Goal: Information Seeking & Learning: Learn about a topic

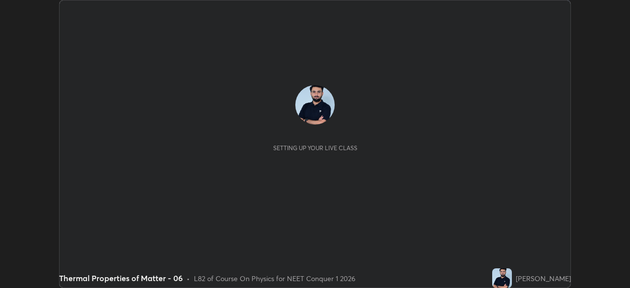
scroll to position [288, 629]
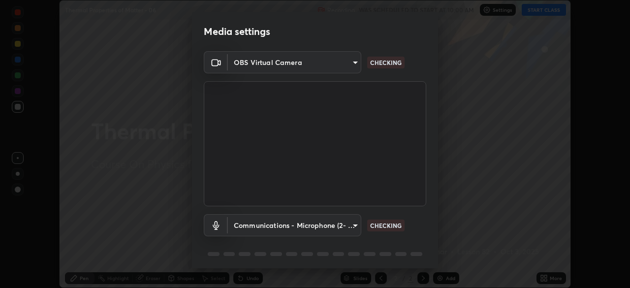
type input "1170694498857cb11788a0b7ae79d5cf1e08a6c331eb8d7031f90166f8fae325"
type input "communications"
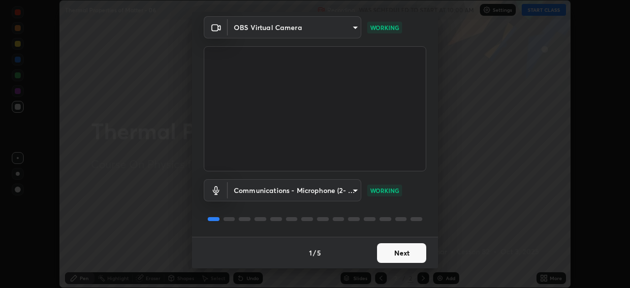
click at [395, 255] on button "Next" at bounding box center [401, 253] width 49 height 20
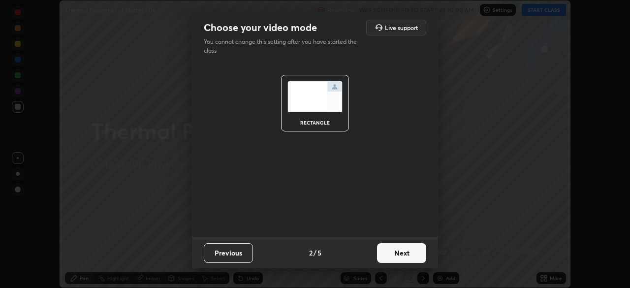
click at [395, 257] on button "Next" at bounding box center [401, 253] width 49 height 20
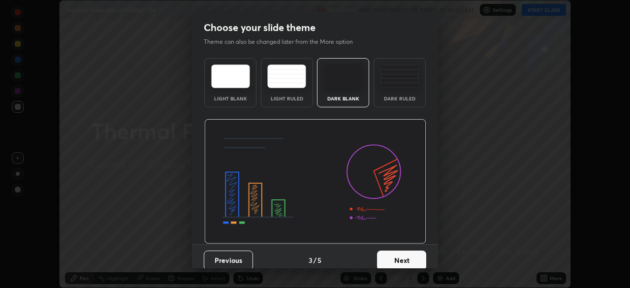
click at [401, 261] on button "Next" at bounding box center [401, 260] width 49 height 20
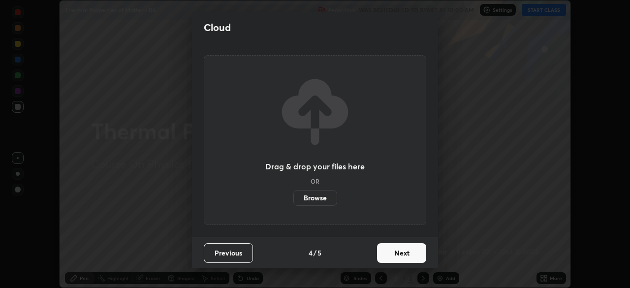
click at [406, 252] on button "Next" at bounding box center [401, 253] width 49 height 20
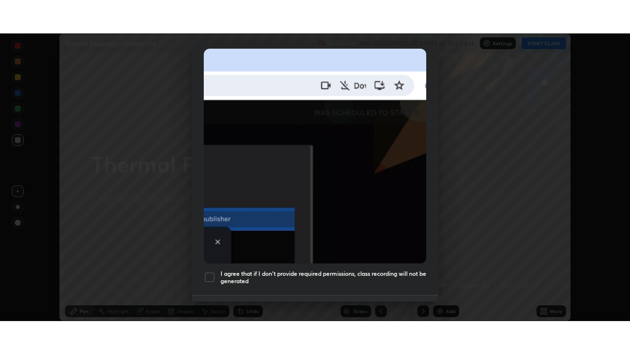
scroll to position [236, 0]
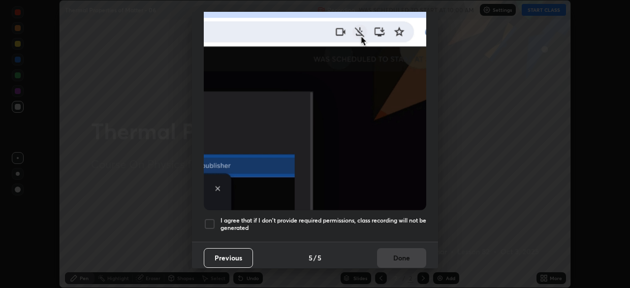
click at [292, 217] on h5 "I agree that if I don't provide required permissions, class recording will not …" at bounding box center [323, 223] width 206 height 15
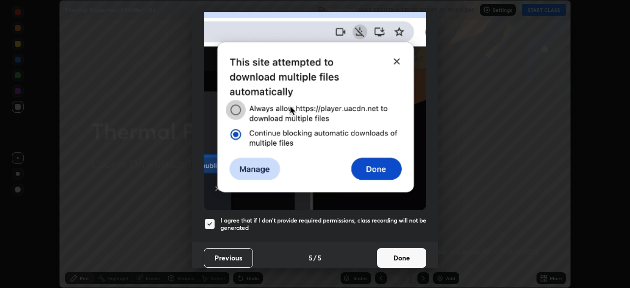
click at [397, 252] on button "Done" at bounding box center [401, 258] width 49 height 20
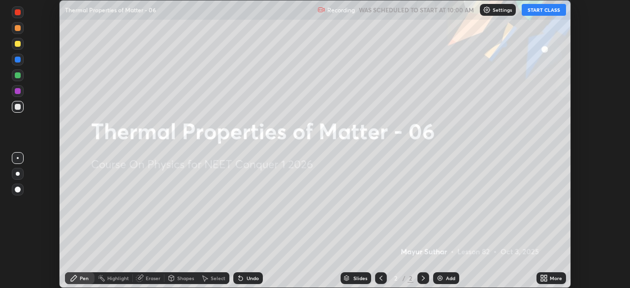
click at [545, 276] on icon at bounding box center [545, 276] width 2 height 2
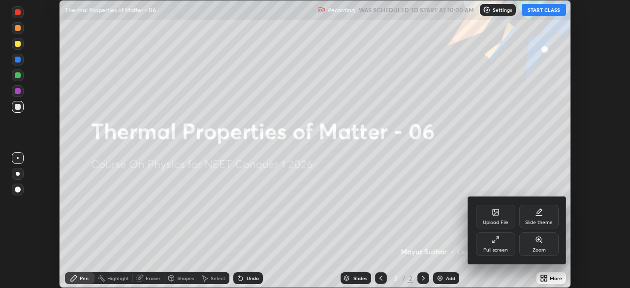
click at [487, 244] on div "Full screen" at bounding box center [495, 244] width 39 height 24
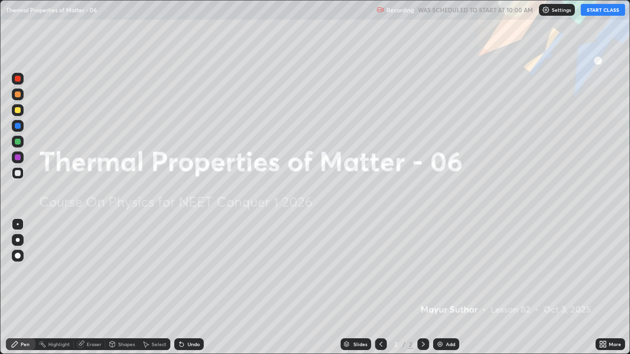
scroll to position [354, 630]
click at [587, 13] on button "START CLASS" at bounding box center [602, 10] width 44 height 12
click at [20, 258] on div at bounding box center [18, 256] width 12 height 12
click at [444, 287] on div "Add" at bounding box center [446, 344] width 26 height 12
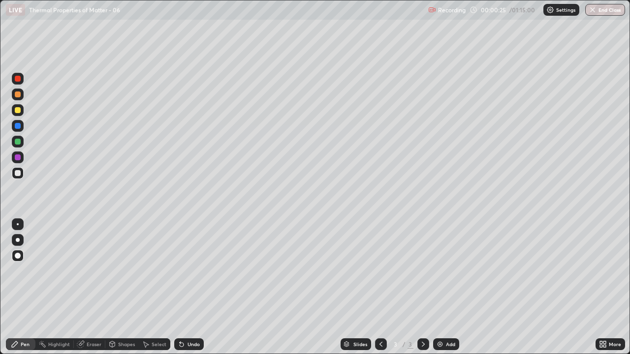
click at [22, 175] on div at bounding box center [18, 173] width 12 height 12
click at [17, 175] on div at bounding box center [18, 173] width 6 height 6
click at [17, 158] on div at bounding box center [18, 157] width 6 height 6
click at [20, 142] on div at bounding box center [18, 142] width 6 height 6
click at [191, 287] on div "Undo" at bounding box center [193, 344] width 12 height 5
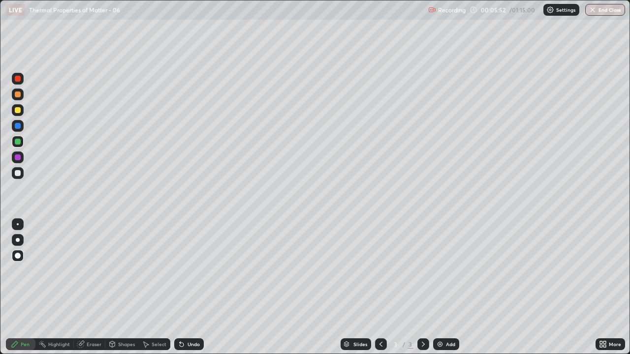
click at [192, 287] on div "Undo" at bounding box center [193, 344] width 12 height 5
click at [194, 287] on div "Undo" at bounding box center [193, 344] width 12 height 5
click at [198, 287] on div "Undo" at bounding box center [189, 344] width 30 height 12
click at [19, 126] on div at bounding box center [18, 126] width 6 height 6
click at [440, 287] on img at bounding box center [440, 344] width 8 height 8
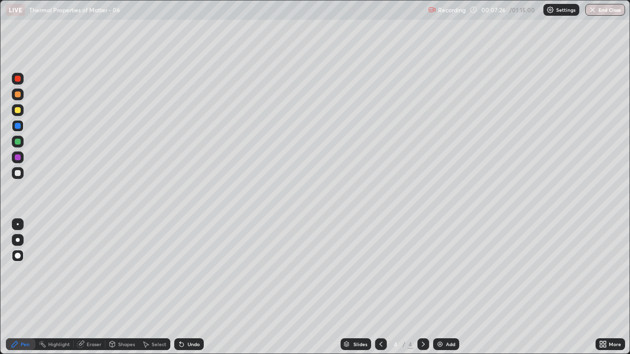
click at [20, 176] on div at bounding box center [18, 173] width 6 height 6
click at [375, 287] on div at bounding box center [381, 344] width 12 height 12
click at [422, 287] on icon at bounding box center [423, 344] width 8 height 8
click at [187, 287] on div "Undo" at bounding box center [189, 344] width 30 height 12
click at [184, 287] on icon at bounding box center [182, 344] width 8 height 8
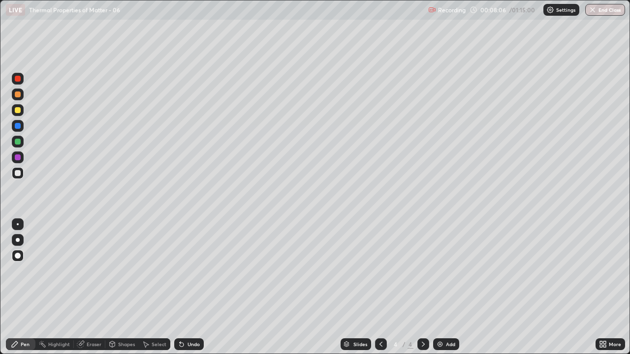
click at [187, 287] on div "Undo" at bounding box center [193, 344] width 12 height 5
click at [17, 127] on div at bounding box center [18, 126] width 6 height 6
click at [19, 112] on div at bounding box center [18, 110] width 6 height 6
click at [20, 80] on div at bounding box center [18, 79] width 6 height 6
click at [446, 287] on div "Add" at bounding box center [450, 344] width 9 height 5
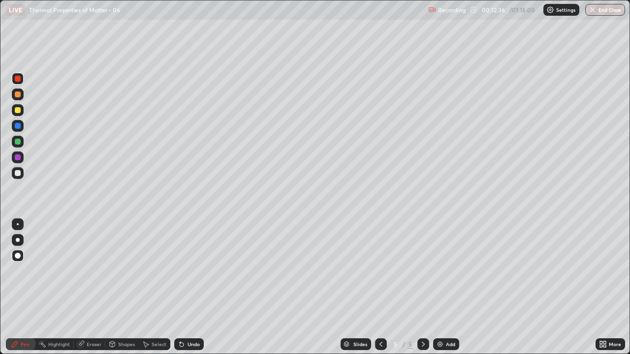
click at [379, 287] on icon at bounding box center [380, 344] width 3 height 5
click at [427, 287] on div at bounding box center [423, 344] width 12 height 12
click at [380, 287] on icon at bounding box center [381, 344] width 8 height 8
click at [378, 287] on icon at bounding box center [381, 344] width 8 height 8
click at [422, 287] on icon at bounding box center [423, 344] width 8 height 8
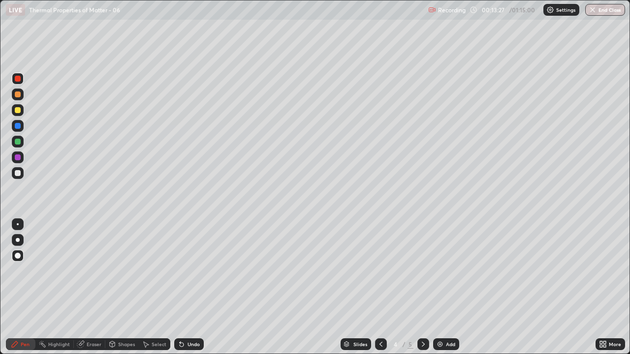
click at [426, 287] on div at bounding box center [423, 344] width 12 height 12
click at [15, 172] on div at bounding box center [18, 173] width 6 height 6
click at [442, 287] on img at bounding box center [440, 344] width 8 height 8
click at [183, 287] on div "Undo" at bounding box center [189, 344] width 30 height 12
click at [187, 287] on div "Undo" at bounding box center [193, 344] width 12 height 5
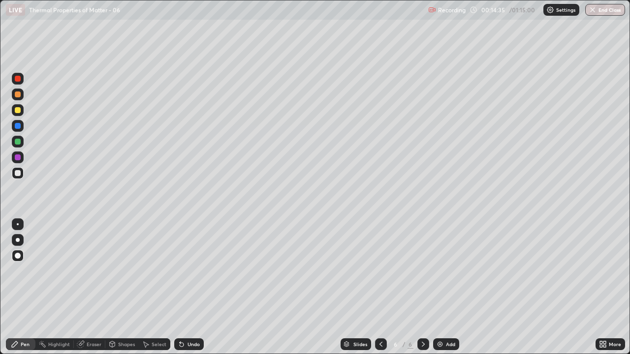
click at [191, 287] on div "Undo" at bounding box center [189, 344] width 30 height 12
click at [187, 287] on div "Undo" at bounding box center [189, 344] width 30 height 12
click at [189, 287] on div "Undo" at bounding box center [189, 344] width 30 height 12
click at [208, 287] on div "Slides 6 / 6 Add" at bounding box center [400, 345] width 392 height 20
click at [195, 287] on div "Undo" at bounding box center [193, 344] width 12 height 5
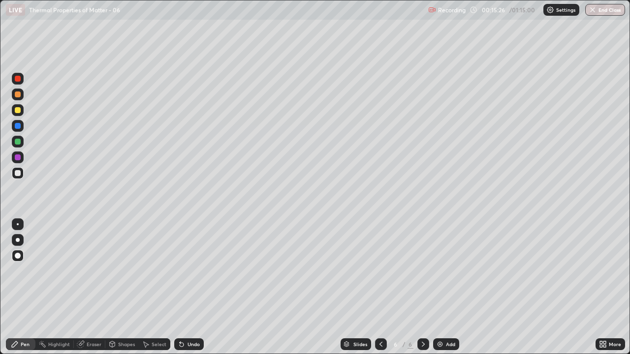
click at [21, 78] on div at bounding box center [18, 79] width 12 height 12
click at [191, 287] on div "Undo" at bounding box center [193, 344] width 12 height 5
click at [192, 287] on div "Undo" at bounding box center [193, 344] width 12 height 5
click at [379, 287] on icon at bounding box center [380, 344] width 3 height 5
click at [384, 287] on div at bounding box center [381, 344] width 12 height 12
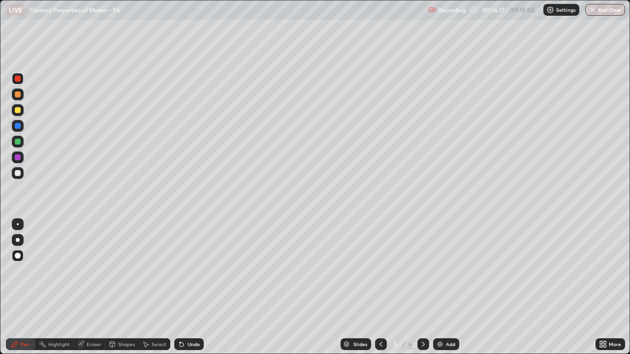
click at [380, 287] on icon at bounding box center [381, 344] width 8 height 8
click at [419, 287] on div at bounding box center [423, 344] width 12 height 12
click at [377, 287] on icon at bounding box center [381, 344] width 8 height 8
click at [421, 287] on icon at bounding box center [423, 344] width 8 height 8
click at [422, 287] on icon at bounding box center [423, 344] width 8 height 8
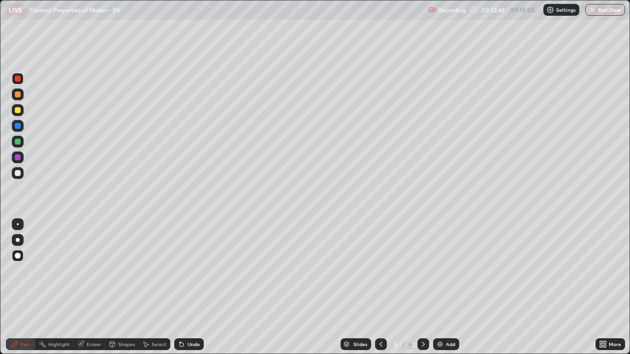
click at [422, 287] on icon at bounding box center [423, 344] width 8 height 8
click at [379, 287] on icon at bounding box center [381, 344] width 8 height 8
click at [383, 287] on div at bounding box center [381, 344] width 12 height 12
click at [422, 287] on icon at bounding box center [423, 344] width 8 height 8
click at [421, 287] on icon at bounding box center [423, 344] width 8 height 8
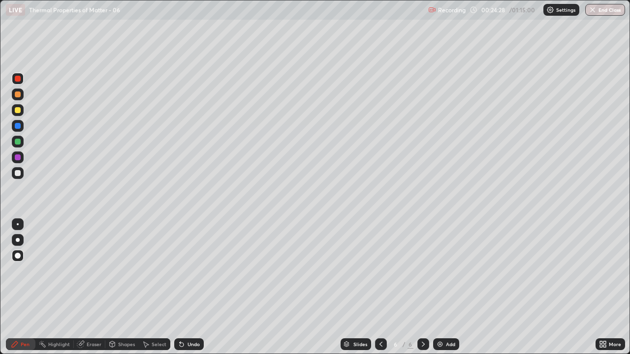
click at [18, 95] on div at bounding box center [18, 94] width 6 height 6
click at [439, 287] on img at bounding box center [440, 344] width 8 height 8
click at [22, 174] on div at bounding box center [18, 173] width 12 height 12
click at [192, 287] on div "Undo" at bounding box center [193, 344] width 12 height 5
click at [18, 111] on div at bounding box center [18, 110] width 6 height 6
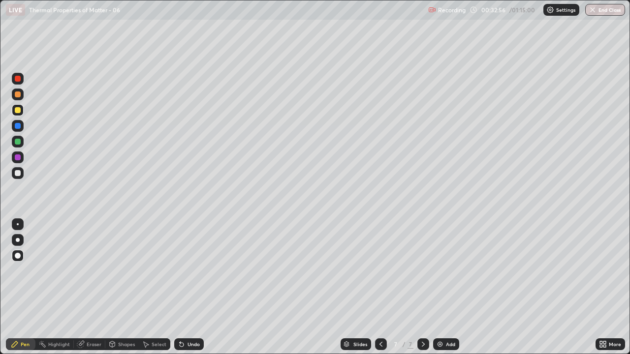
click at [377, 287] on div at bounding box center [381, 344] width 12 height 12
click at [422, 287] on icon at bounding box center [423, 344] width 8 height 8
click at [423, 287] on icon at bounding box center [423, 344] width 8 height 8
click at [443, 287] on div "Add" at bounding box center [446, 344] width 26 height 12
click at [379, 287] on icon at bounding box center [381, 344] width 8 height 8
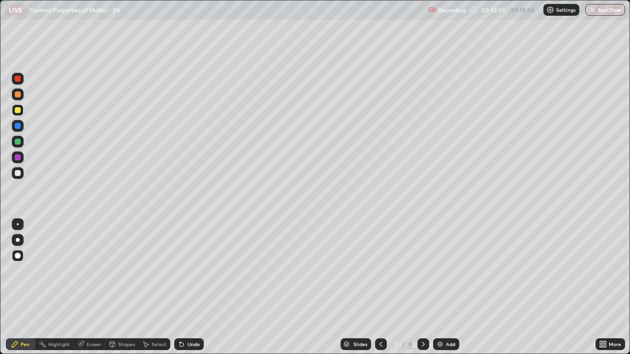
click at [368, 287] on div "Slides" at bounding box center [355, 344] width 30 height 12
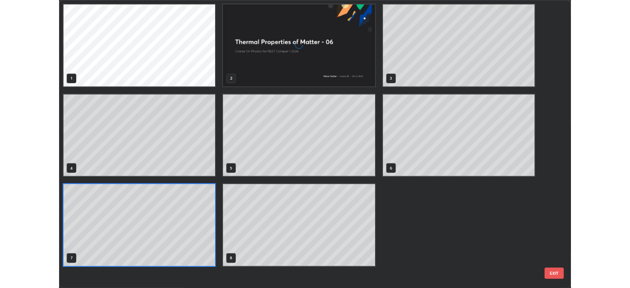
scroll to position [350, 624]
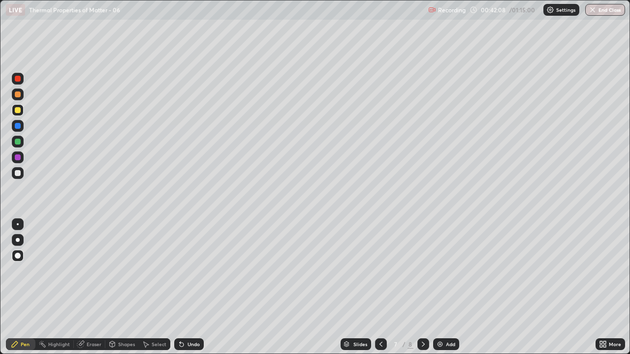
click at [378, 287] on icon at bounding box center [381, 344] width 8 height 8
click at [597, 12] on button "End Class" at bounding box center [605, 10] width 40 height 12
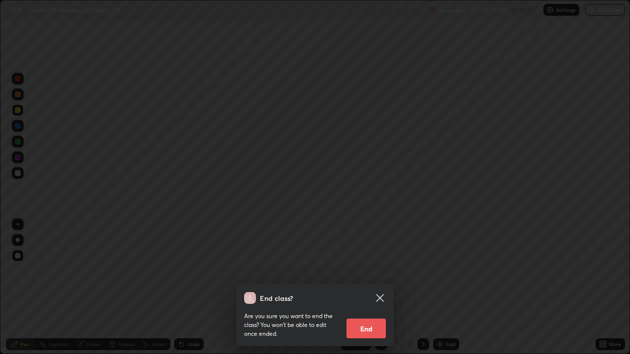
click at [365, 287] on button "End" at bounding box center [365, 329] width 39 height 20
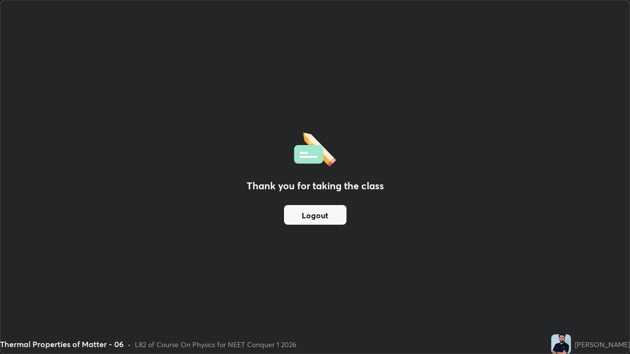
click at [315, 215] on button "Logout" at bounding box center [315, 215] width 62 height 20
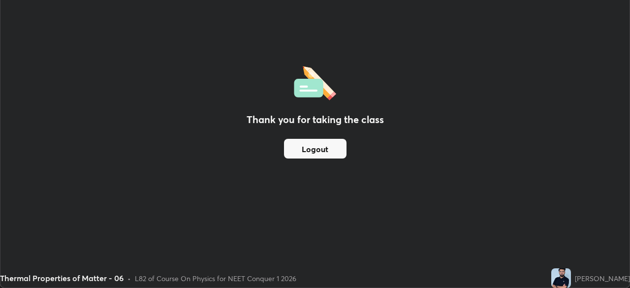
scroll to position [48904, 48562]
